Goal: Information Seeking & Learning: Learn about a topic

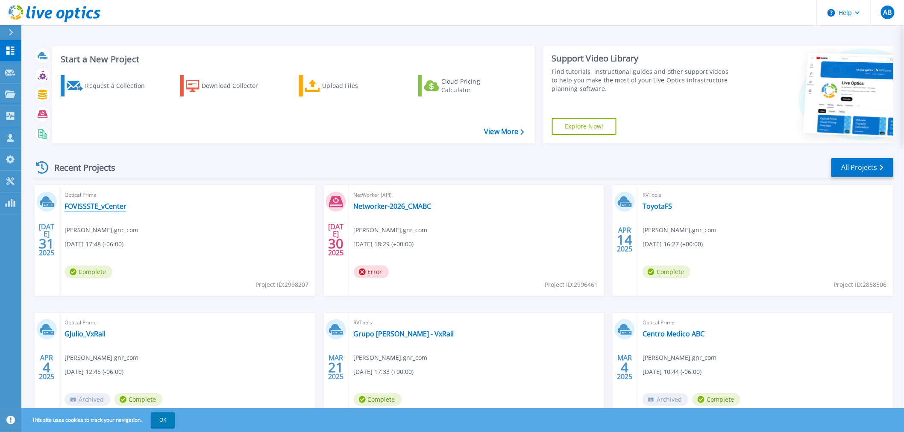
click at [108, 206] on link "FOVISSSTE_vCenter" at bounding box center [95, 206] width 62 height 9
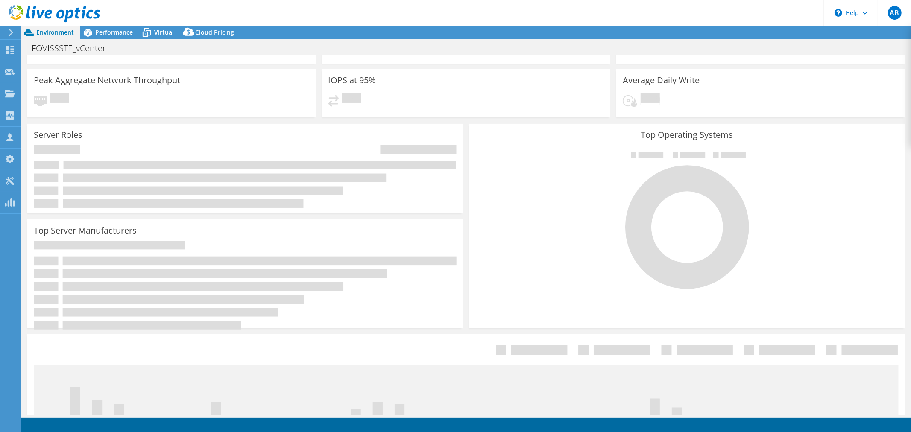
scroll to position [47, 0]
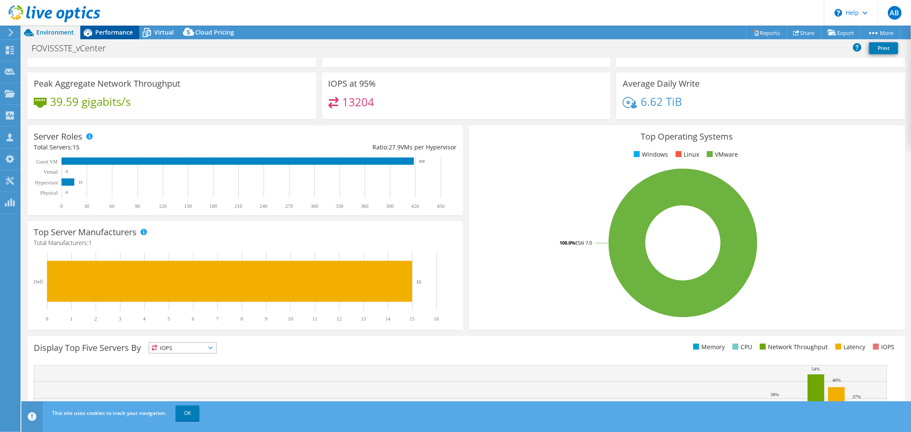
click at [114, 35] on span "Performance" at bounding box center [114, 32] width 38 height 8
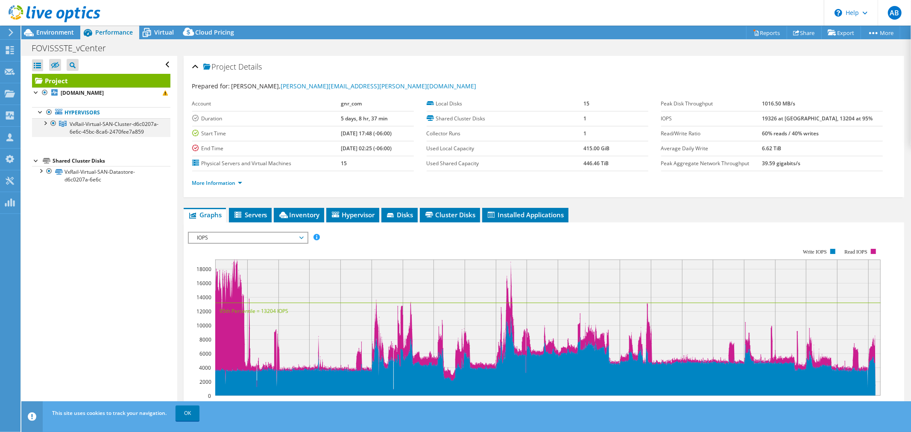
click at [48, 123] on div at bounding box center [45, 122] width 9 height 9
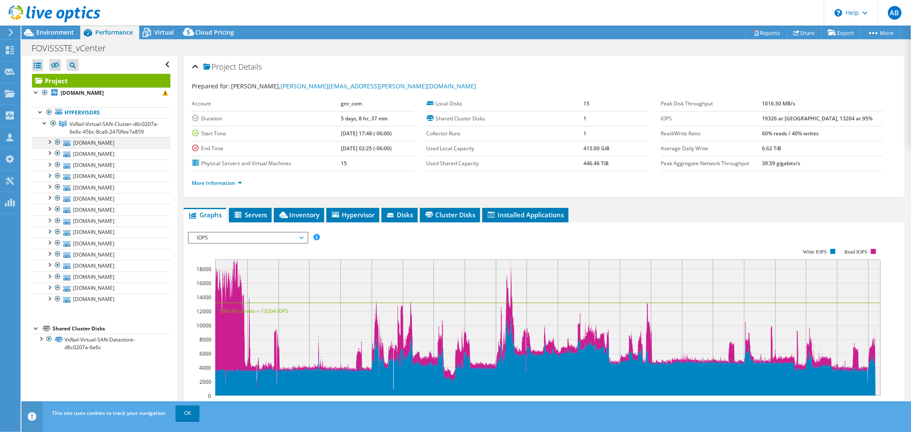
click at [49, 146] on div at bounding box center [49, 141] width 9 height 9
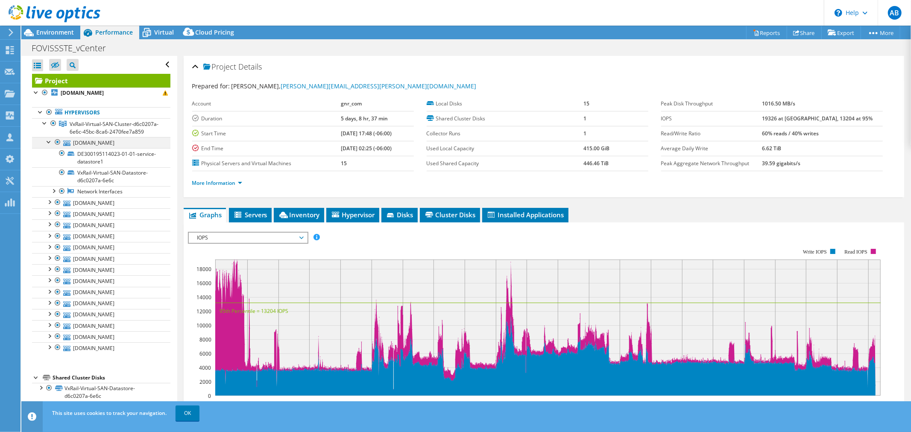
click at [49, 146] on div at bounding box center [49, 141] width 9 height 9
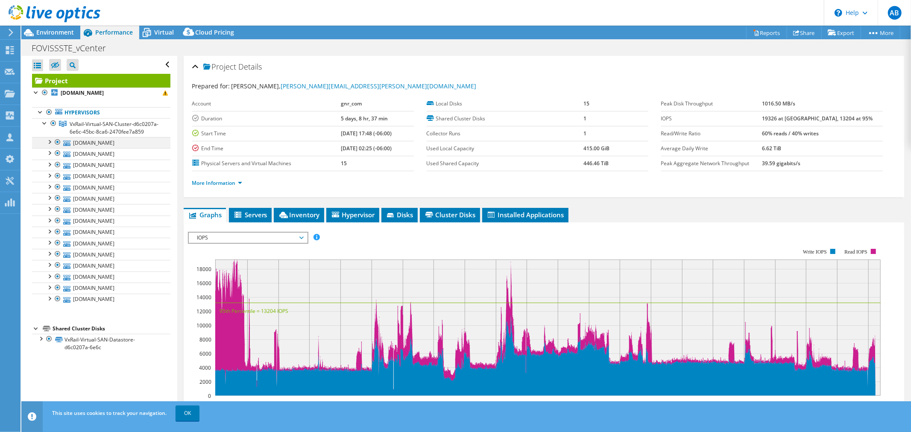
click at [51, 146] on div at bounding box center [49, 141] width 9 height 9
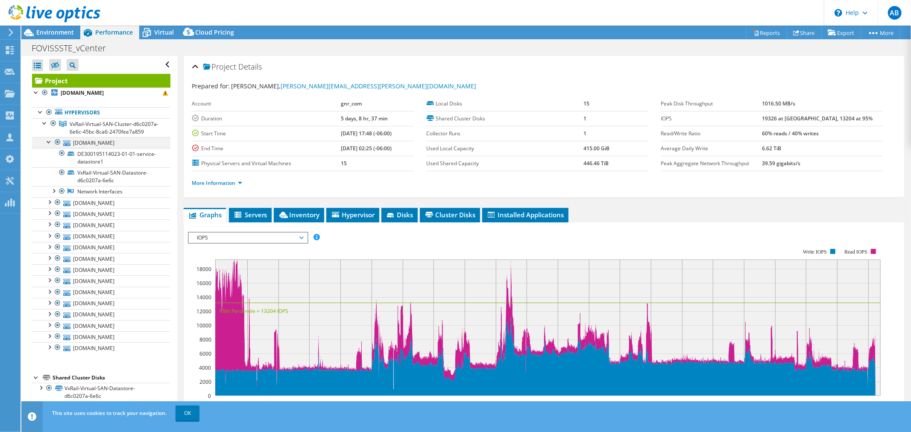
click at [51, 146] on div at bounding box center [49, 141] width 9 height 9
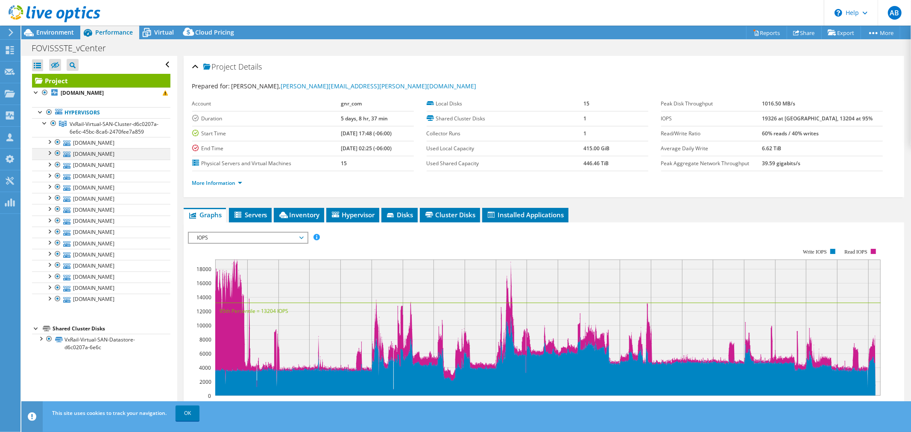
click at [49, 157] on div at bounding box center [49, 152] width 9 height 9
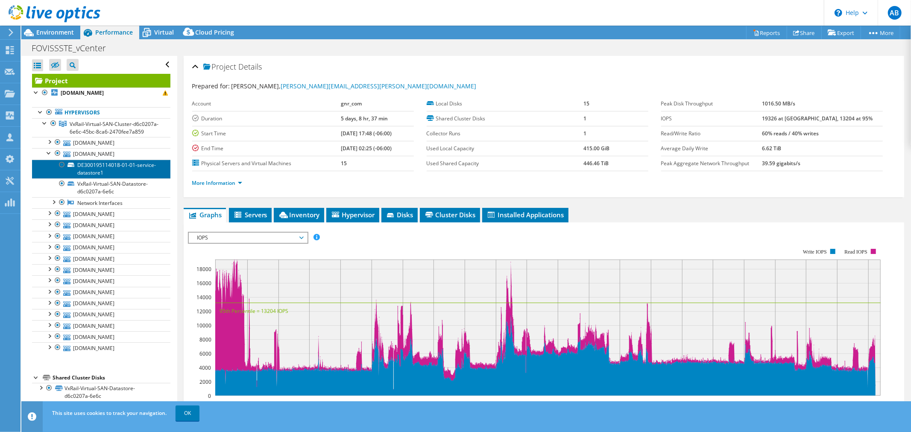
click at [95, 179] on link "DE300195114018-01-01-service-datastore1" at bounding box center [101, 169] width 138 height 19
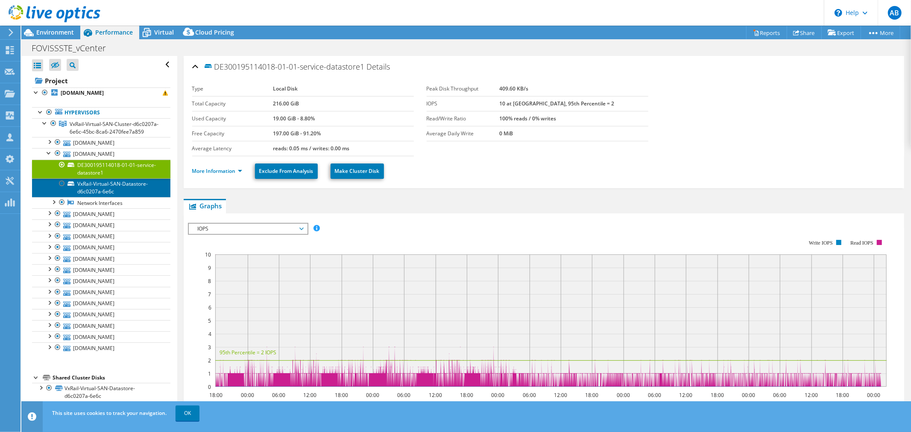
click at [102, 194] on link "VxRail-Virtual-SAN-Datastore-d6c0207a-6e6c" at bounding box center [101, 188] width 138 height 19
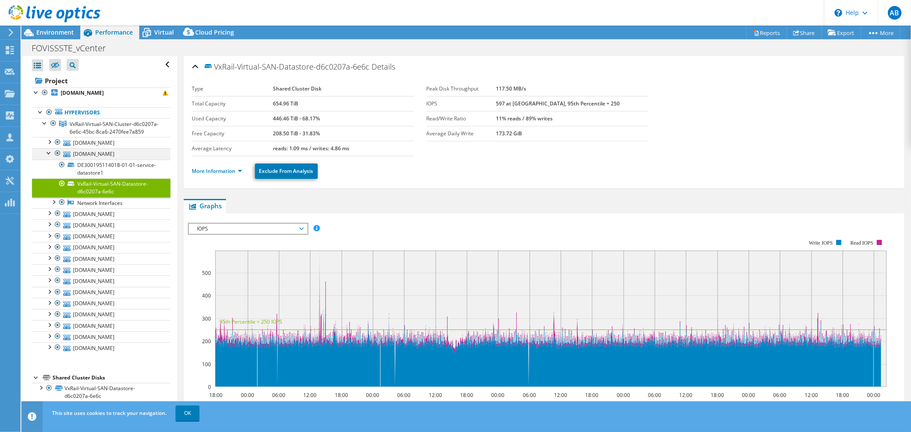
click at [50, 157] on div at bounding box center [49, 152] width 9 height 9
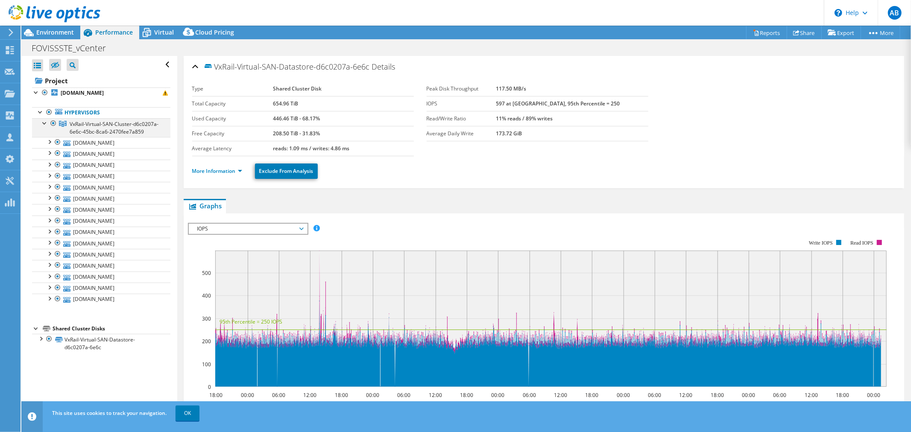
click at [44, 126] on div at bounding box center [45, 122] width 9 height 9
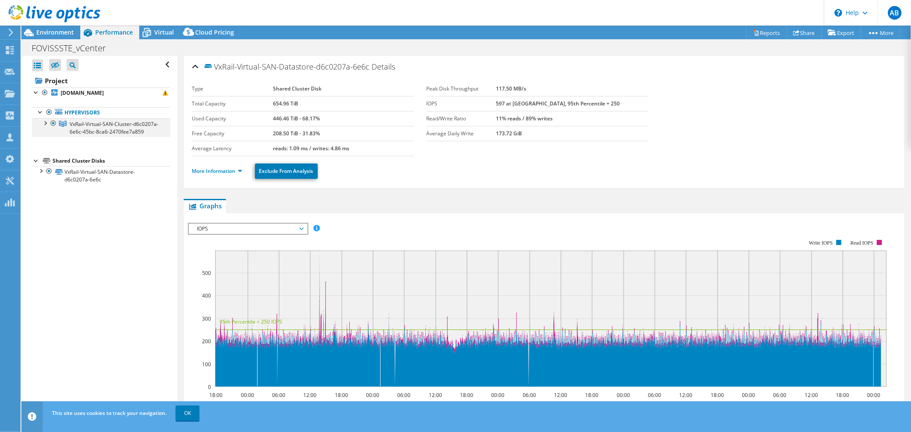
click at [44, 126] on div at bounding box center [45, 122] width 9 height 9
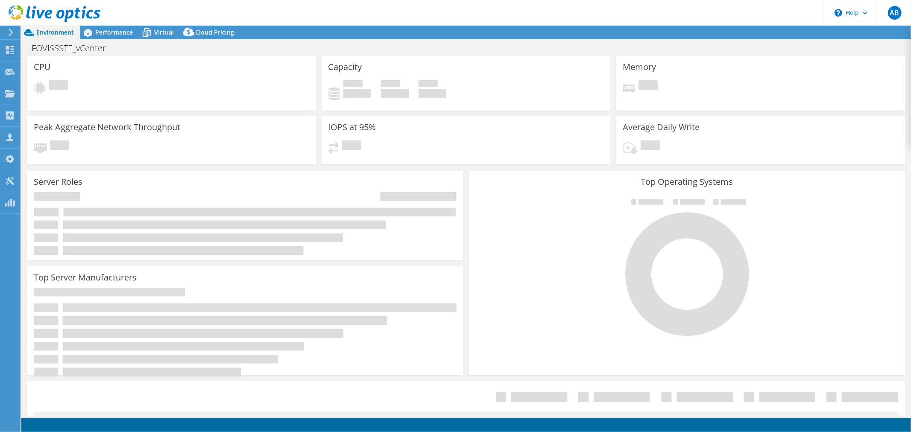
select select "USD"
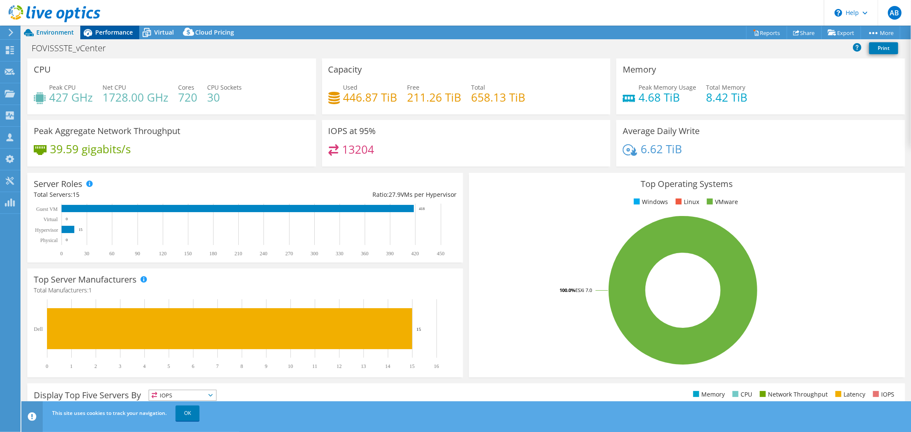
click at [109, 35] on span "Performance" at bounding box center [114, 32] width 38 height 8
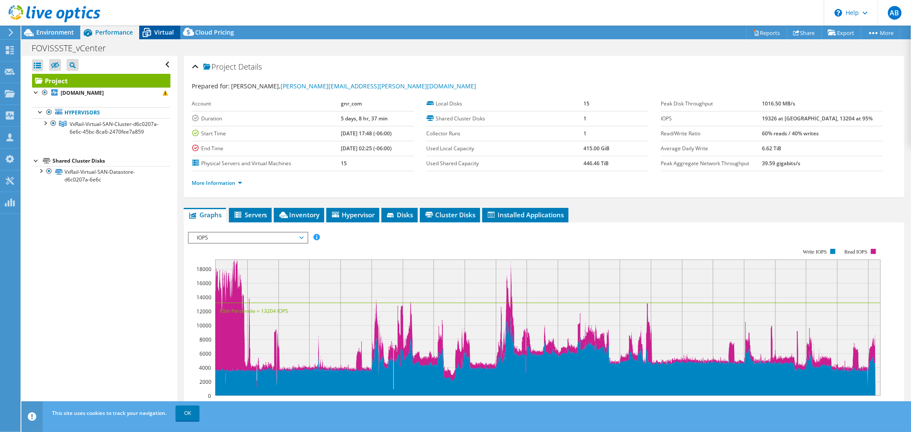
click at [167, 35] on span "Virtual" at bounding box center [164, 32] width 20 height 8
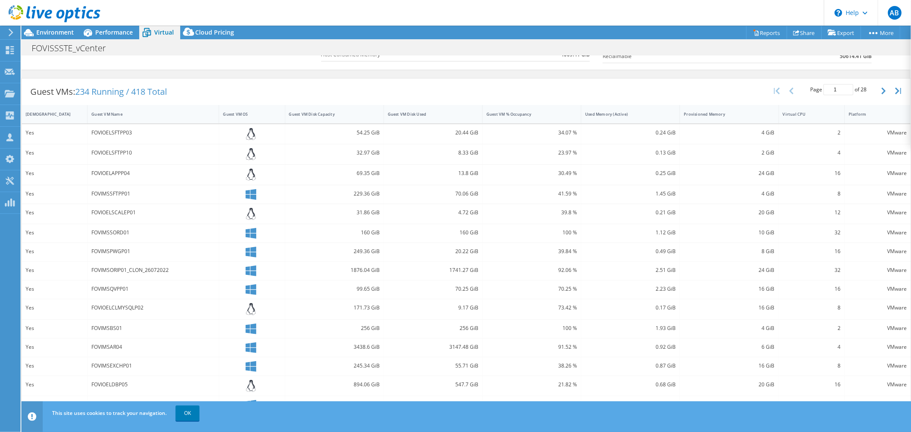
scroll to position [149, 0]
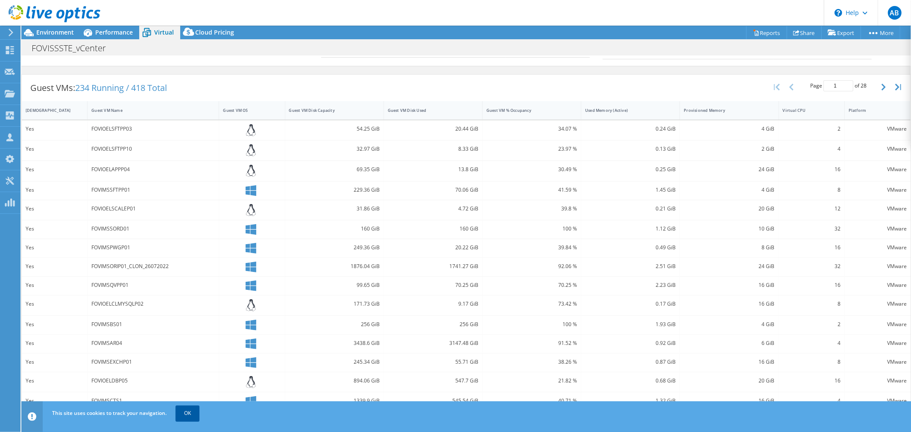
click at [197, 412] on link "OK" at bounding box center [188, 413] width 24 height 15
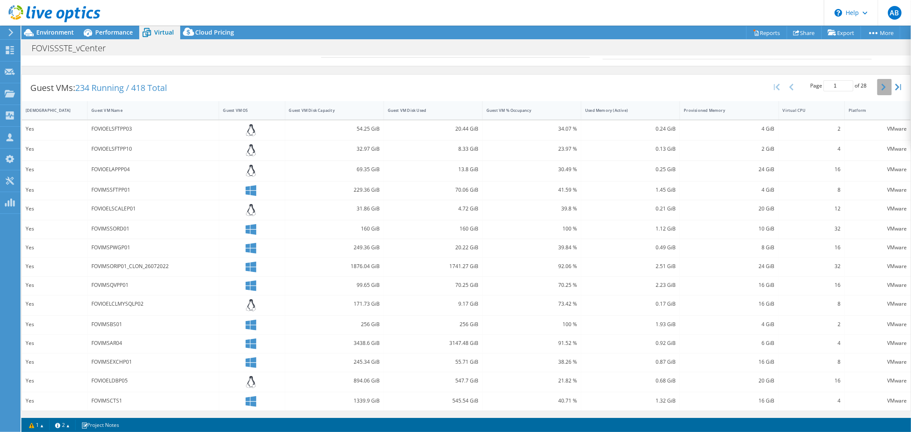
click at [881, 88] on button "button" at bounding box center [884, 87] width 15 height 16
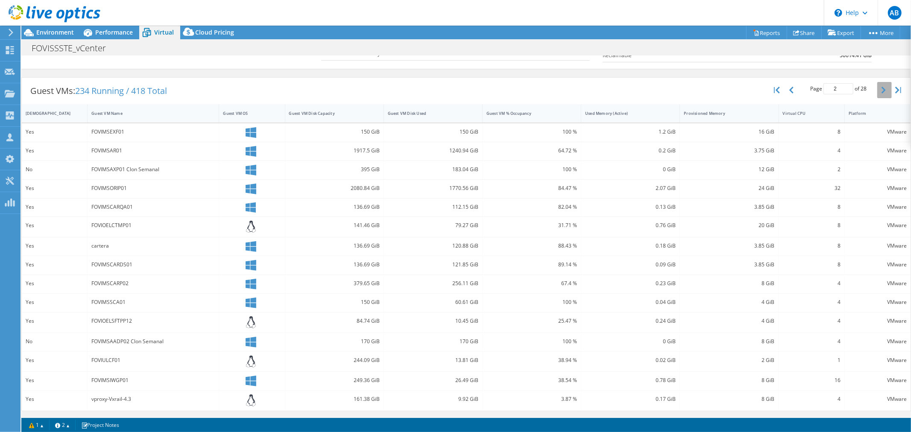
scroll to position [147, 0]
click at [193, 35] on icon at bounding box center [188, 33] width 17 height 17
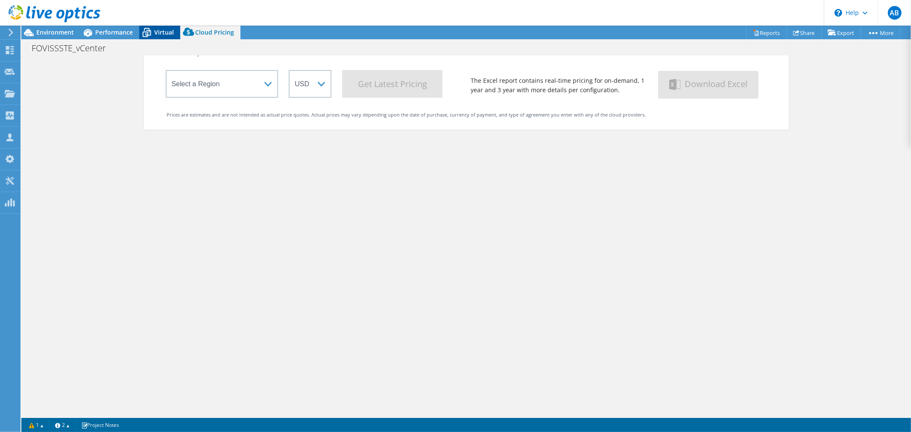
click at [155, 33] on span "Virtual" at bounding box center [164, 32] width 20 height 8
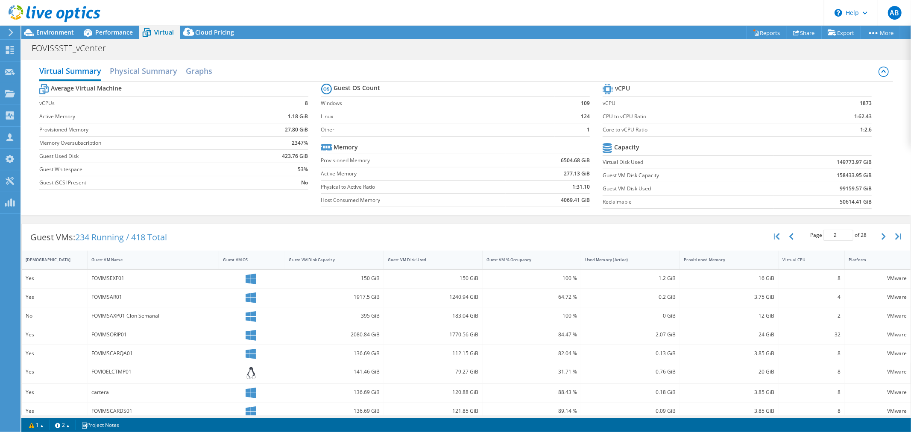
scroll to position [147, 0]
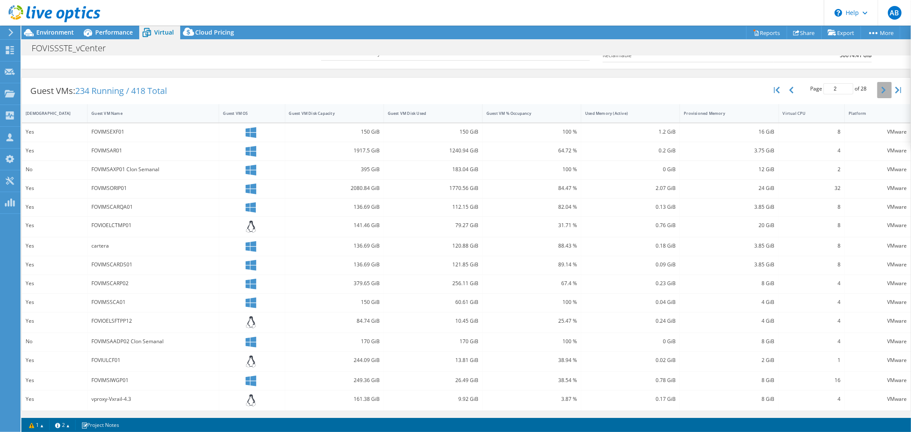
click at [877, 91] on button "button" at bounding box center [884, 90] width 15 height 16
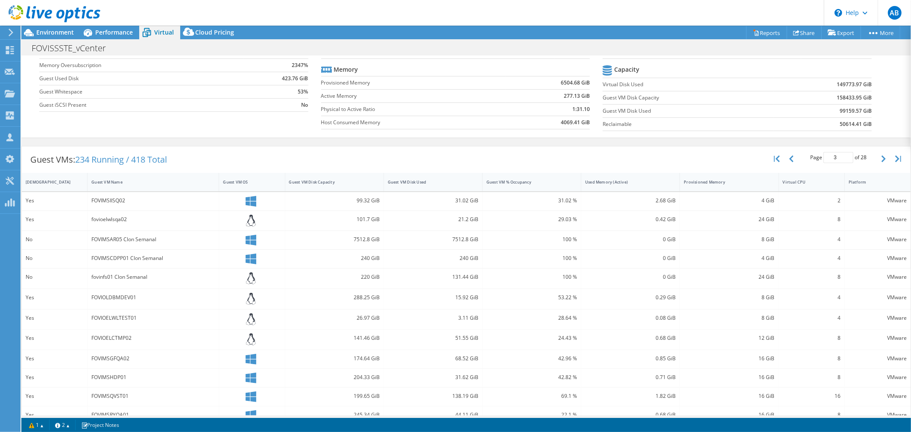
scroll to position [149, 0]
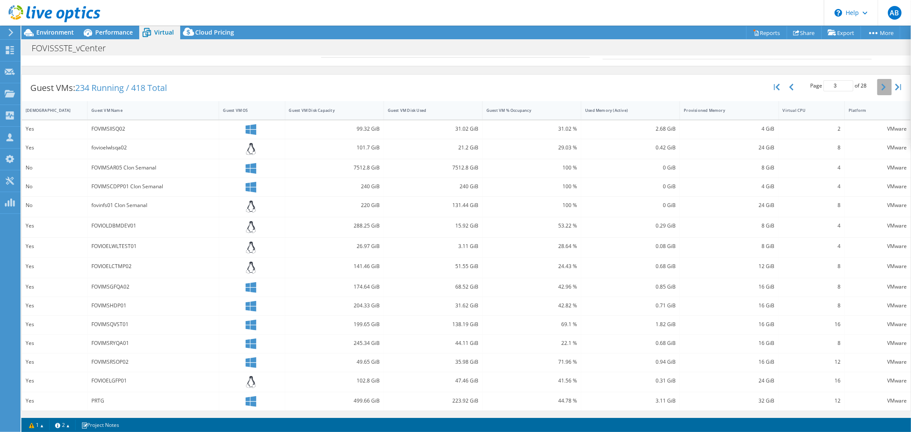
click at [880, 90] on button "button" at bounding box center [884, 87] width 15 height 16
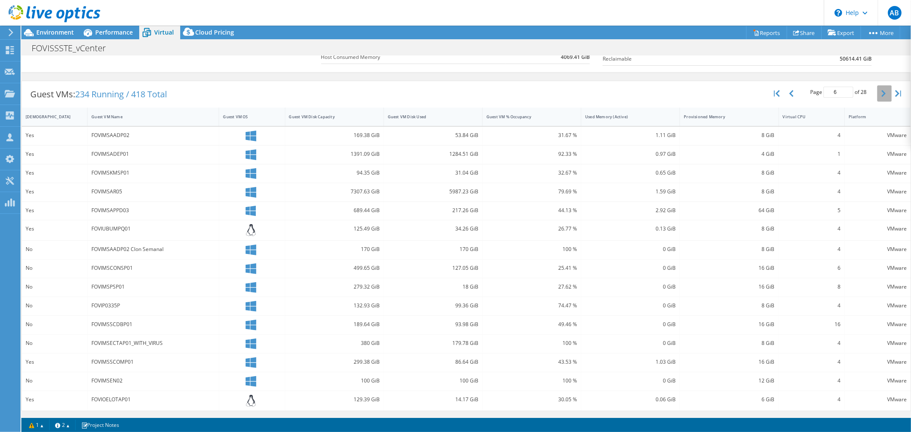
click at [877, 95] on button "button" at bounding box center [884, 93] width 15 height 16
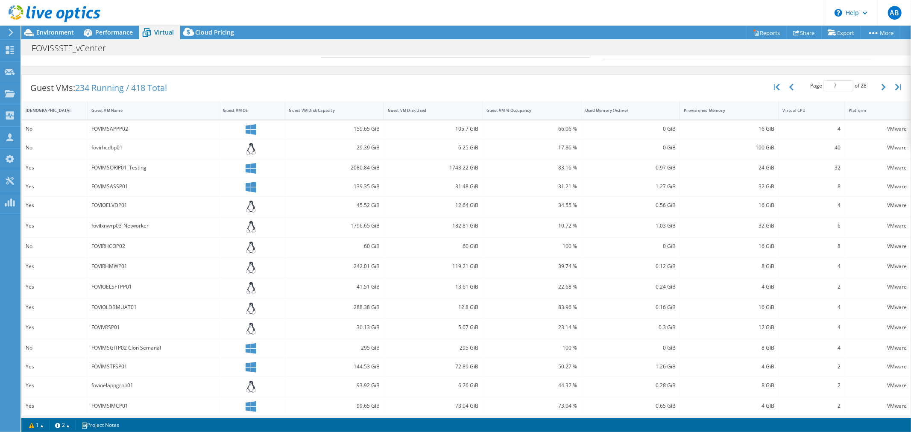
scroll to position [155, 0]
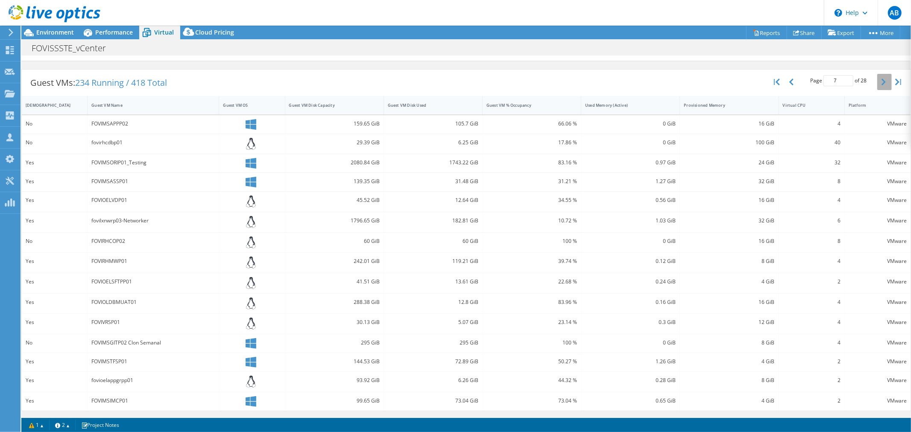
click at [877, 83] on button "button" at bounding box center [884, 82] width 15 height 16
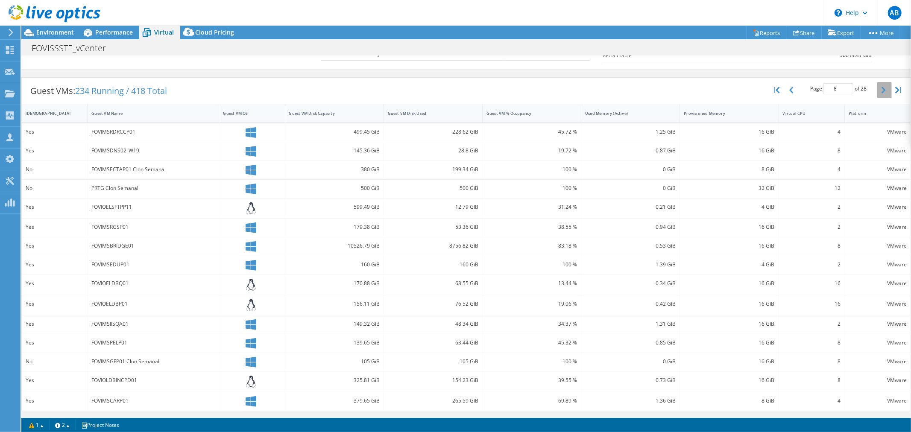
click at [877, 87] on button "button" at bounding box center [884, 90] width 15 height 16
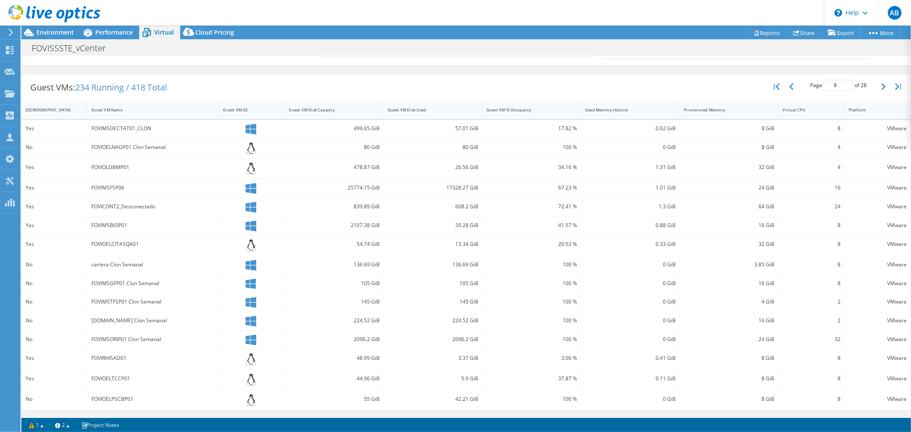
scroll to position [149, 0]
click at [882, 86] on icon "button" at bounding box center [884, 87] width 4 height 7
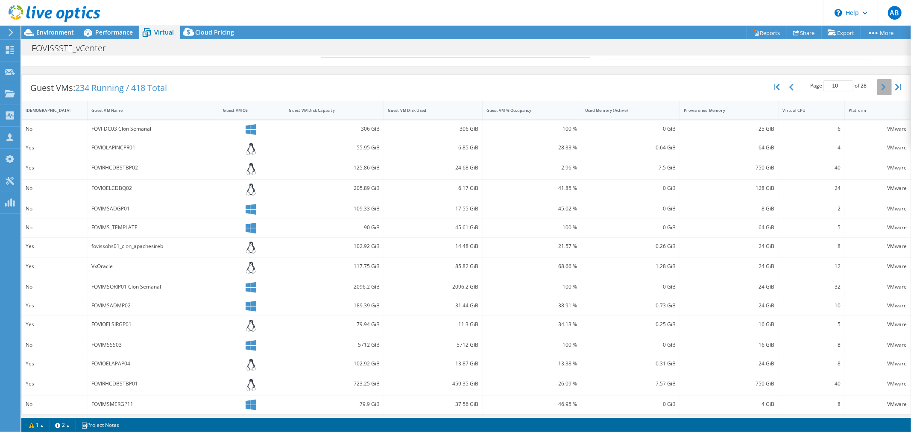
click at [882, 86] on icon "button" at bounding box center [884, 87] width 4 height 7
type input "11"
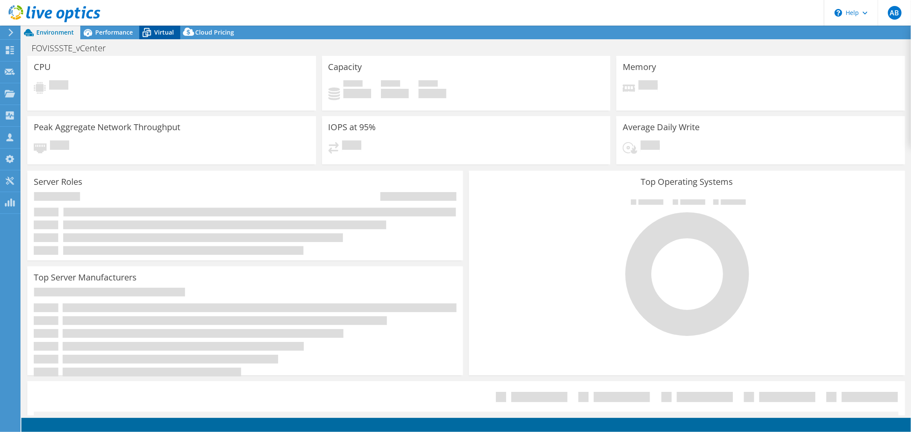
select select "USD"
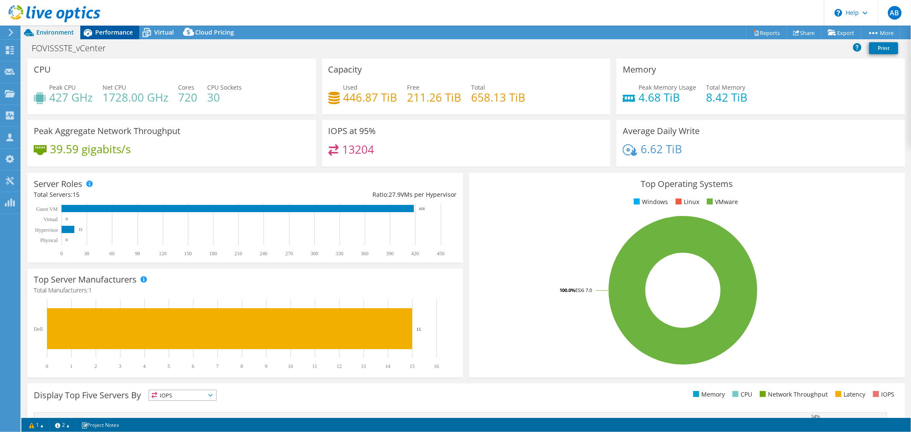
click at [129, 33] on span "Performance" at bounding box center [114, 32] width 38 height 8
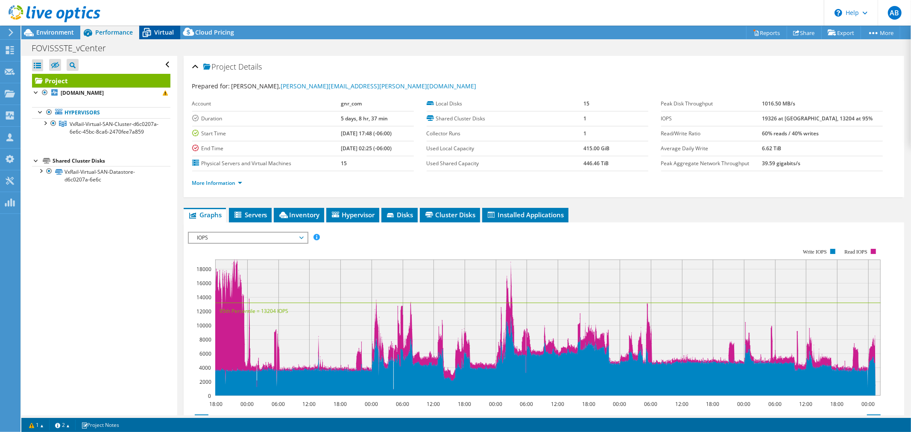
click at [154, 35] on span "Virtual" at bounding box center [164, 32] width 20 height 8
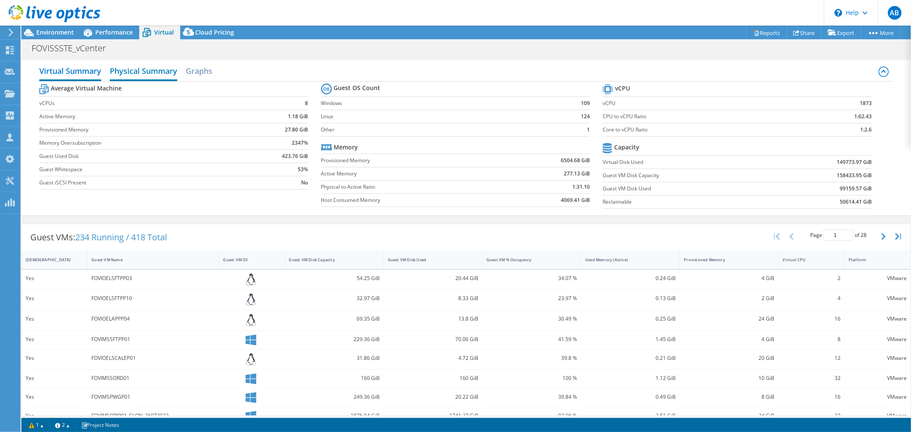
click at [143, 72] on h2 "Physical Summary" at bounding box center [143, 71] width 67 height 19
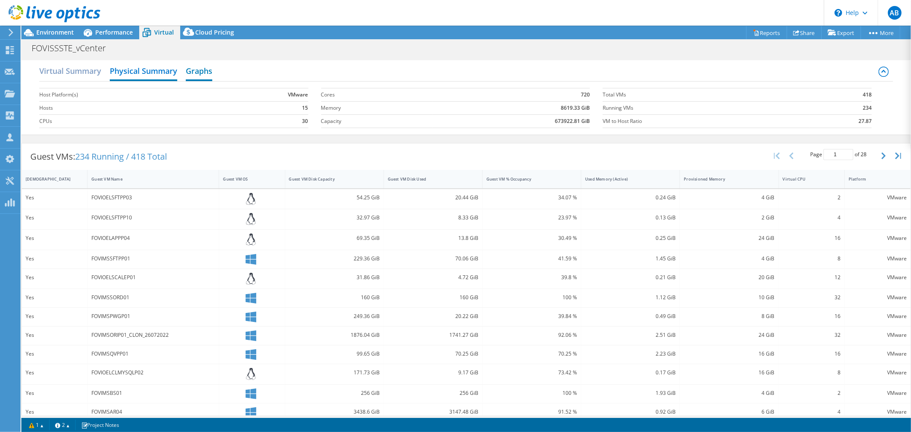
click at [208, 73] on h2 "Graphs" at bounding box center [199, 71] width 26 height 19
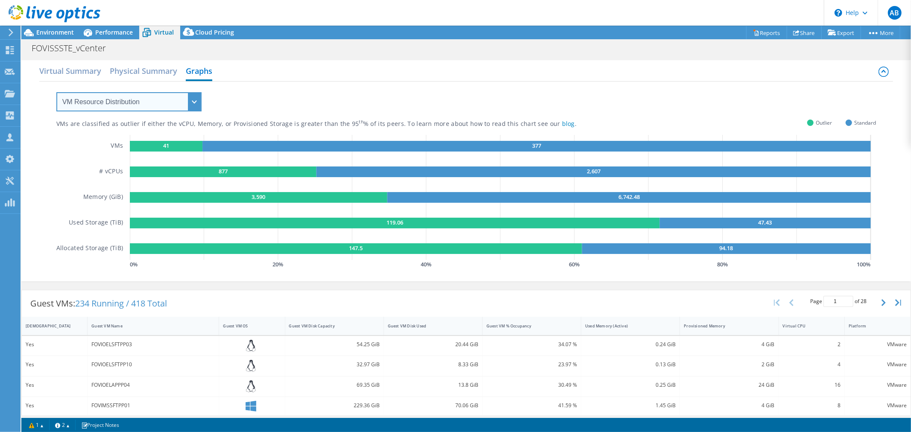
click at [168, 106] on select "VM Resource Distribution Provisioning Contrast Over Provisioning" at bounding box center [128, 101] width 145 height 19
click at [168, 103] on select "VM Resource Distribution Provisioning Contrast Over Provisioning" at bounding box center [128, 101] width 145 height 19
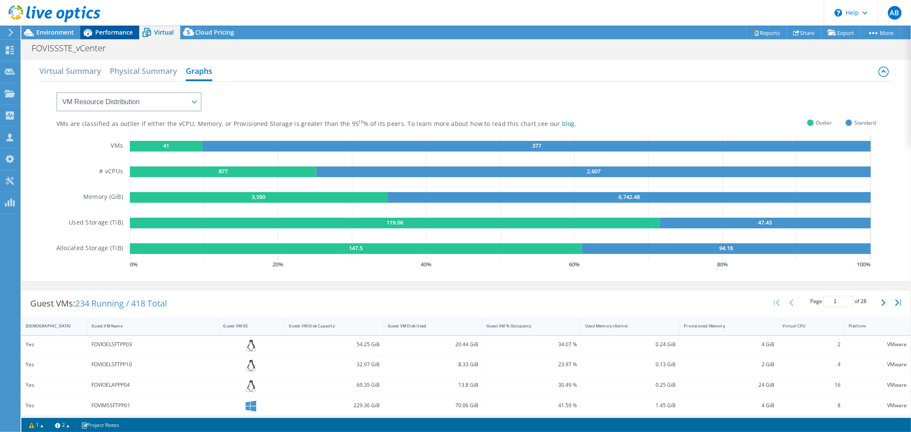
click at [100, 35] on span "Performance" at bounding box center [114, 32] width 38 height 8
